Goal: Information Seeking & Learning: Learn about a topic

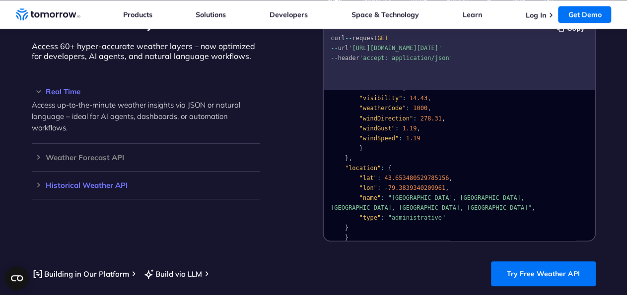
scroll to position [861, 0]
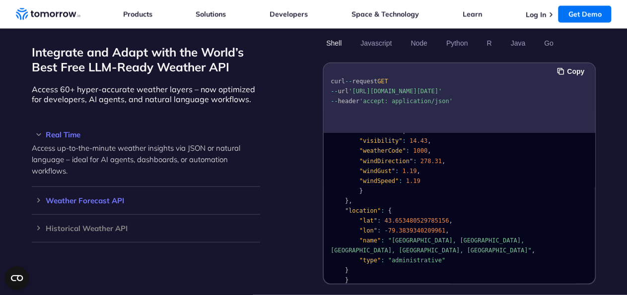
click at [79, 197] on h3 "Weather Forecast API" at bounding box center [146, 200] width 228 height 7
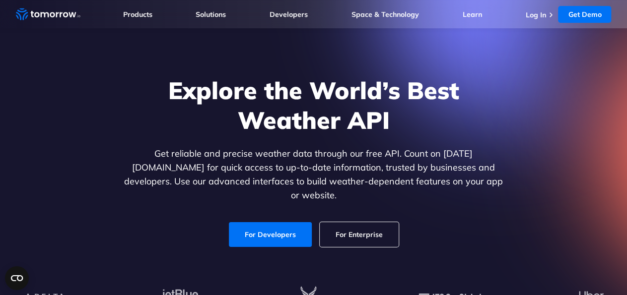
scroll to position [0, 0]
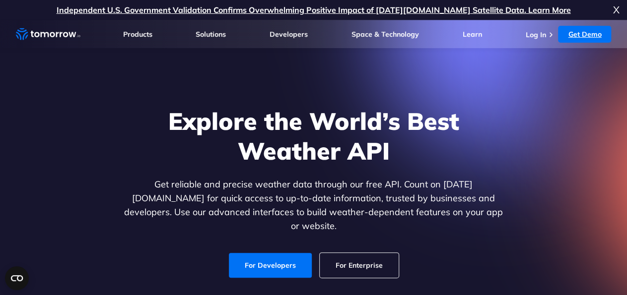
click at [594, 30] on link "Get Demo" at bounding box center [584, 34] width 53 height 17
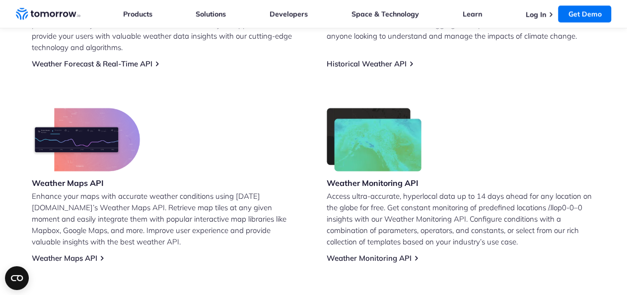
scroll to position [513, 0]
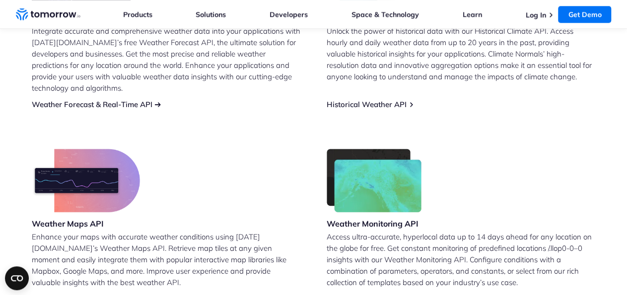
click at [121, 100] on link "Weather Forecast & Real-Time API" at bounding box center [92, 104] width 121 height 9
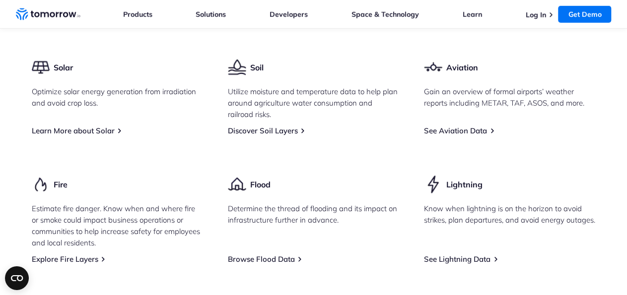
scroll to position [1439, 0]
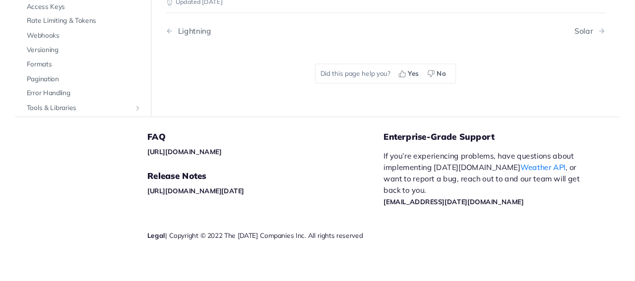
scroll to position [1394, 0]
